Goal: Information Seeking & Learning: Learn about a topic

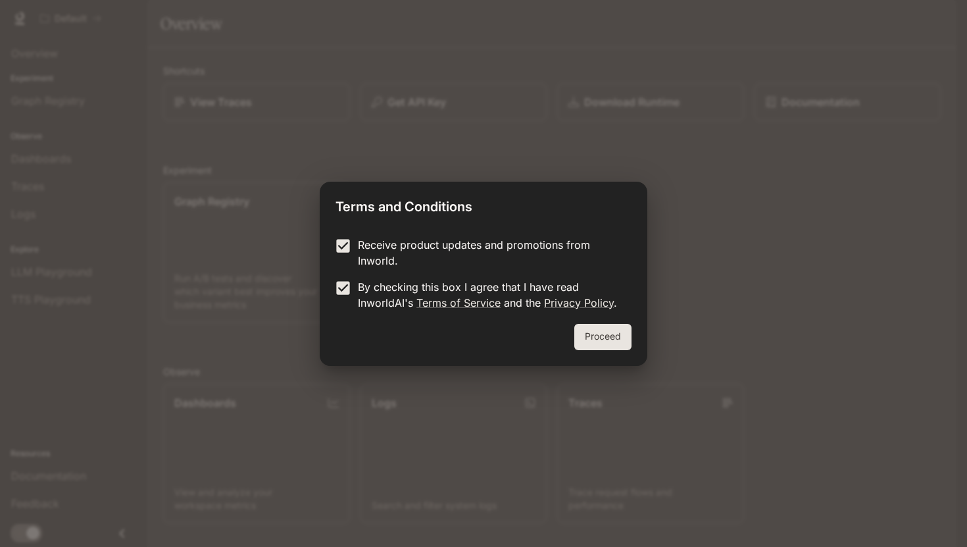
click at [604, 332] on button "Proceed" at bounding box center [602, 337] width 57 height 26
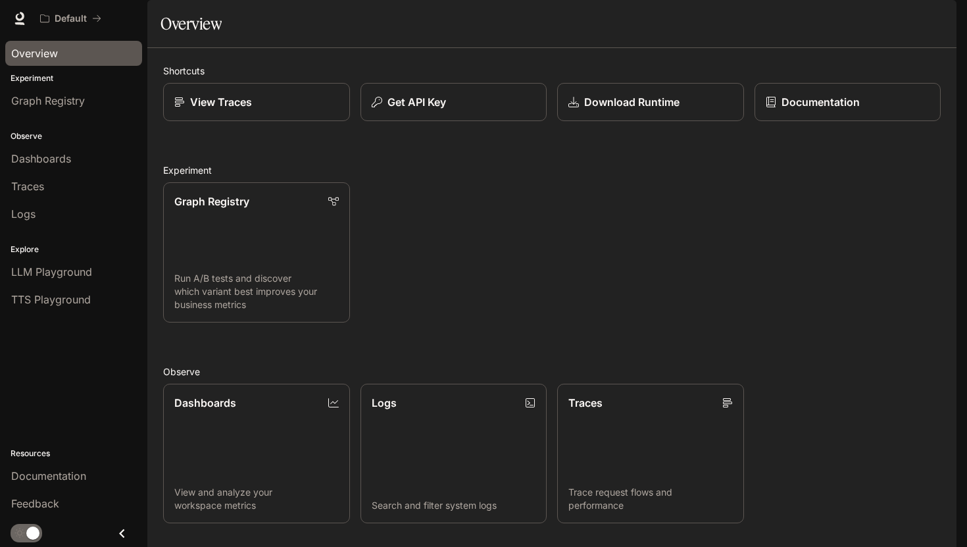
click at [29, 63] on link "Overview" at bounding box center [73, 53] width 137 height 25
click at [82, 475] on span "Documentation" at bounding box center [48, 476] width 75 height 16
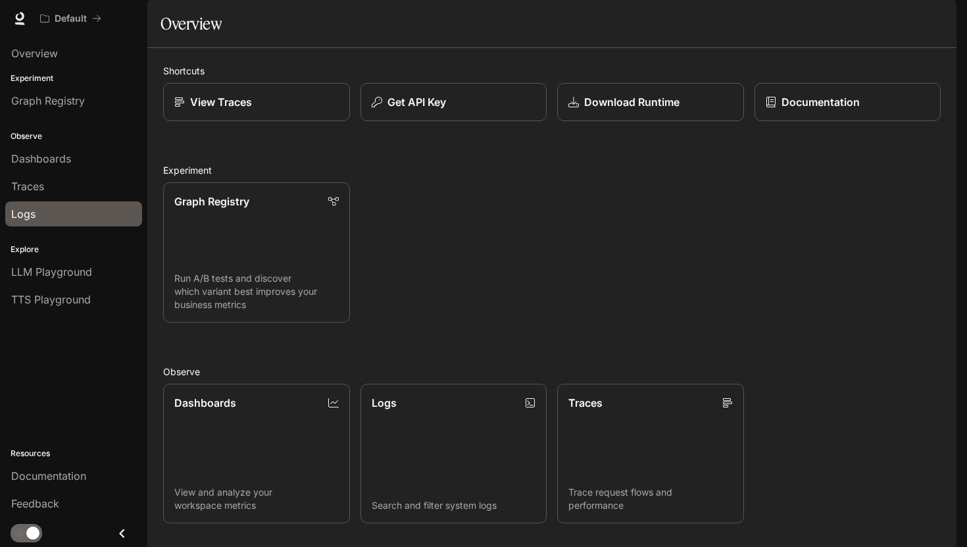
click at [13, 218] on span "Logs" at bounding box center [23, 214] width 24 height 16
